Goal: Transaction & Acquisition: Purchase product/service

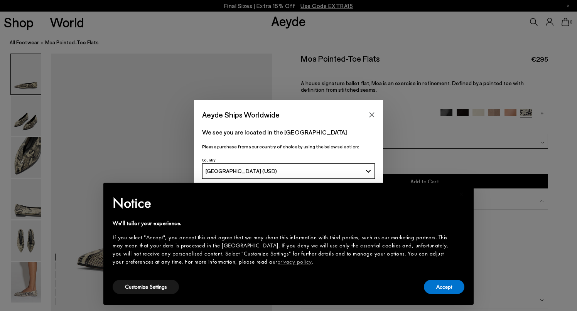
click at [38, 105] on div "Aeyde Ships Worldwide We see you are located in the [GEOGRAPHIC_DATA] Please pu…" at bounding box center [288, 155] width 577 height 111
click at [22, 142] on div "Aeyde Ships Worldwide We see you are located in the [GEOGRAPHIC_DATA] Please pu…" at bounding box center [288, 155] width 577 height 111
click at [37, 236] on div "Aeyde Ships Worldwide We see you are located in the [GEOGRAPHIC_DATA] Please pu…" at bounding box center [288, 155] width 577 height 311
click at [438, 290] on button "Accept" at bounding box center [444, 287] width 40 height 14
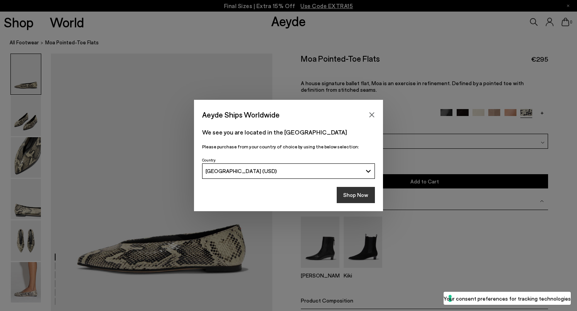
click at [356, 199] on button "Shop Now" at bounding box center [356, 195] width 38 height 16
click at [351, 192] on button "Shop Now" at bounding box center [356, 195] width 38 height 16
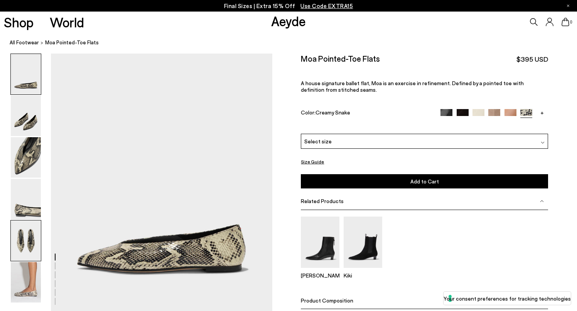
click at [24, 249] on img at bounding box center [26, 241] width 30 height 40
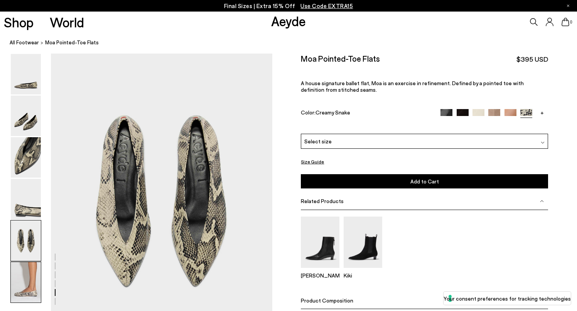
scroll to position [1148, 0]
